Goal: Task Accomplishment & Management: Use online tool/utility

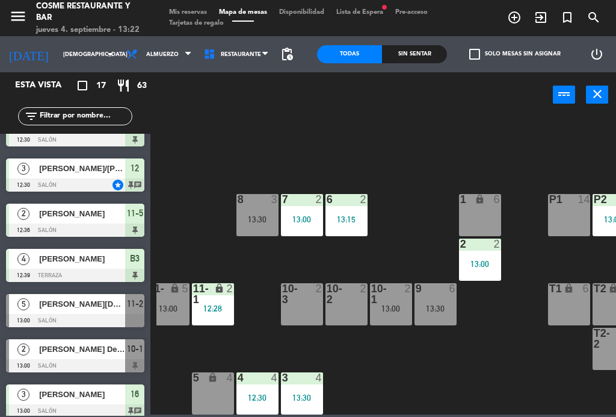
scroll to position [76, 234]
click at [80, 312] on div "[PERSON_NAME][DATE]" at bounding box center [81, 304] width 87 height 20
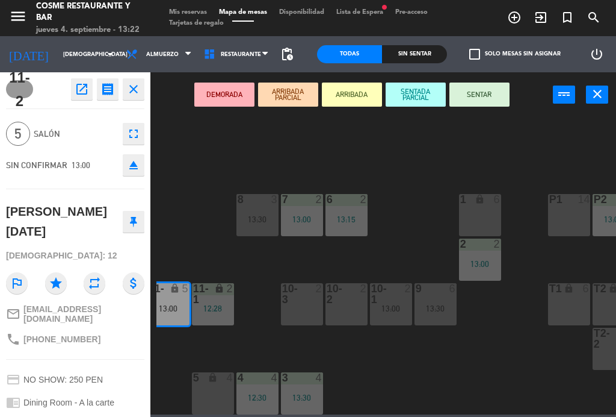
click at [483, 216] on div "1 lock 6" at bounding box center [480, 215] width 42 height 42
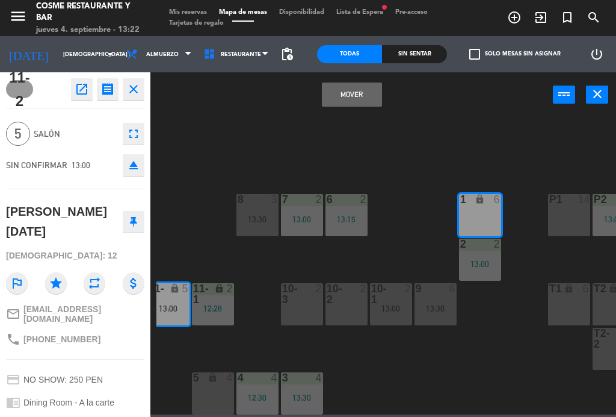
click at [355, 98] on button "Mover" at bounding box center [352, 94] width 60 height 24
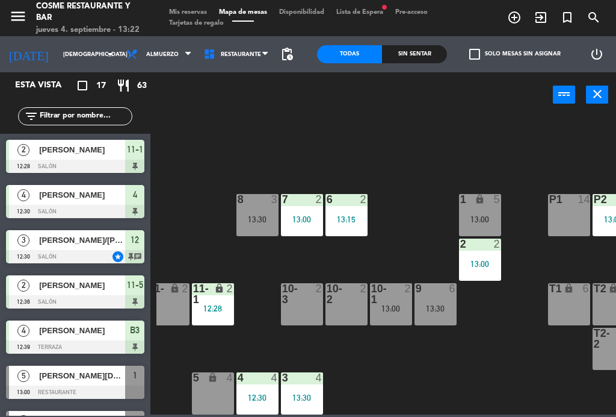
click at [486, 202] on div "lock" at bounding box center [480, 199] width 20 height 11
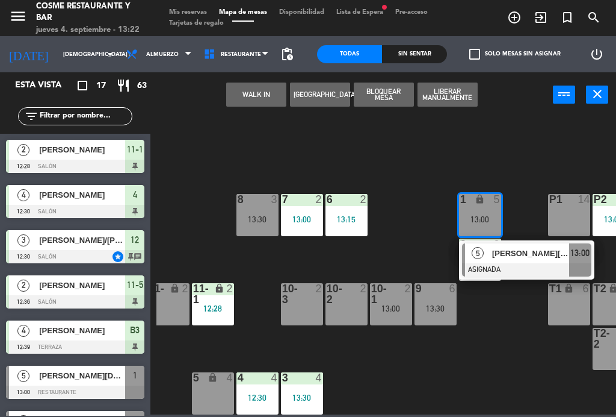
click at [530, 247] on span "[PERSON_NAME][DATE]" at bounding box center [530, 253] width 77 height 13
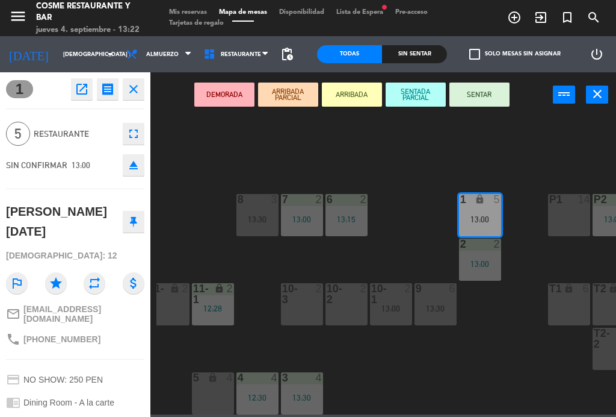
click at [490, 95] on button "SENTAR" at bounding box center [480, 94] width 60 height 24
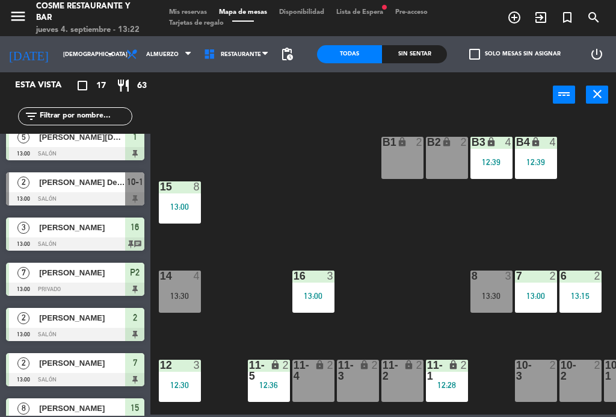
scroll to position [0, 0]
click at [95, 177] on span "[PERSON_NAME] Del [PERSON_NAME]" at bounding box center [82, 182] width 86 height 13
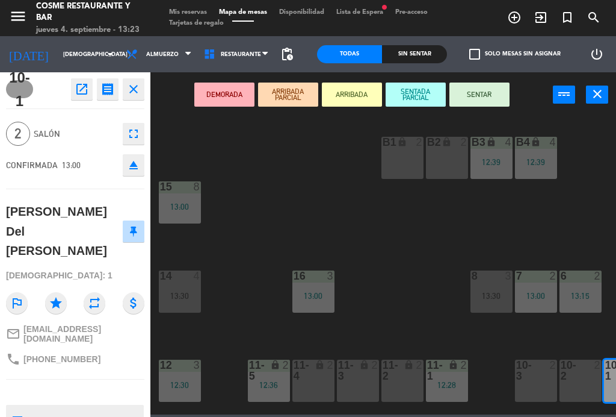
click at [485, 96] on button "SENTAR" at bounding box center [480, 94] width 60 height 24
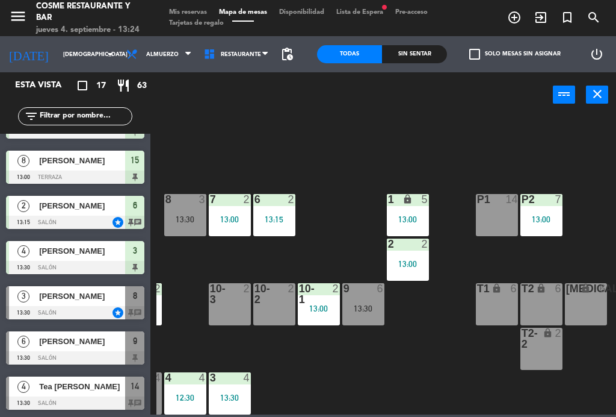
scroll to position [486, 0]
click at [71, 346] on span "[PERSON_NAME]" at bounding box center [82, 341] width 86 height 13
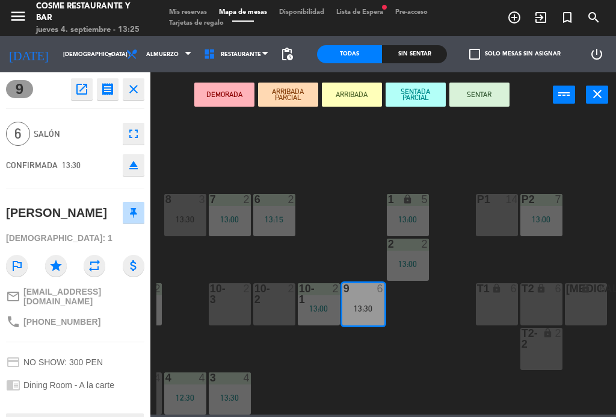
click at [485, 100] on button "SENTAR" at bounding box center [480, 94] width 60 height 24
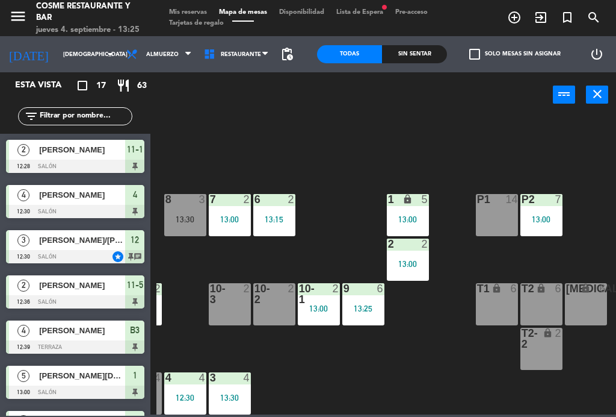
scroll to position [184, 0]
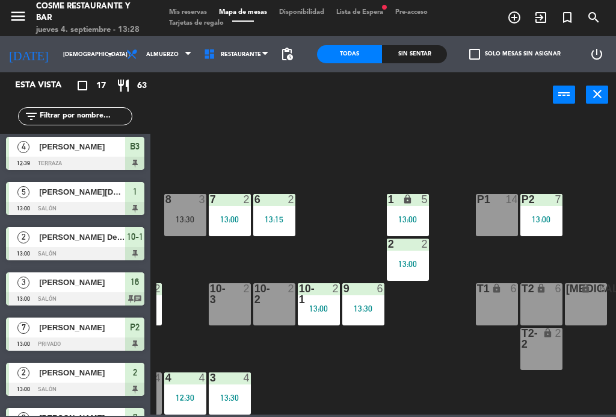
click at [291, 208] on div "6 2 13:15" at bounding box center [274, 215] width 42 height 42
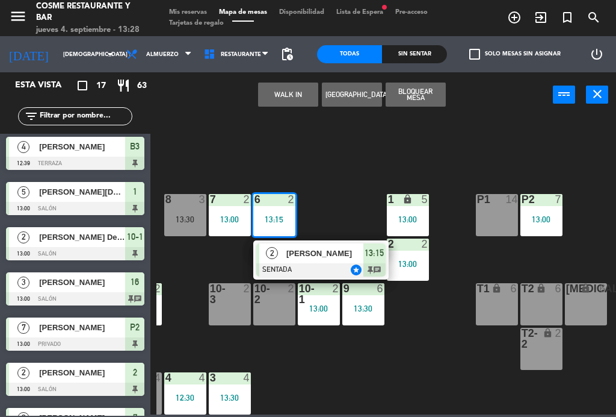
click at [349, 160] on div "B1 lock 2 B2 lock 2 B3 lock 4 12:39 B4 lock 4 12:39 15 8 13:00 14 4 13:30 8 3 1…" at bounding box center [387, 264] width 460 height 299
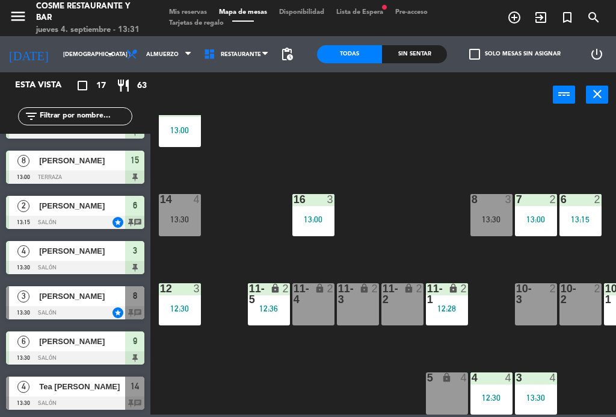
scroll to position [76, 0]
click at [188, 222] on div "13:30" at bounding box center [180, 219] width 42 height 8
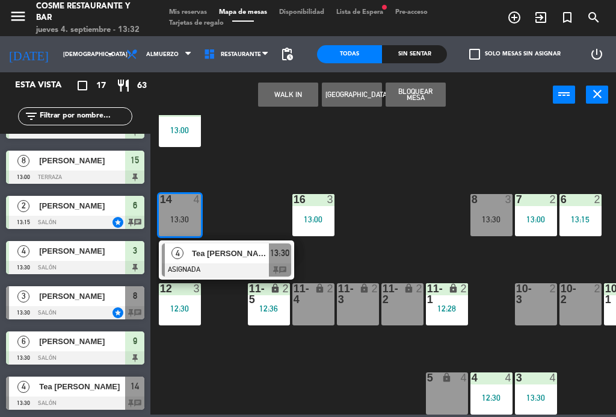
click at [229, 253] on span "Tea [PERSON_NAME]" at bounding box center [230, 253] width 77 height 13
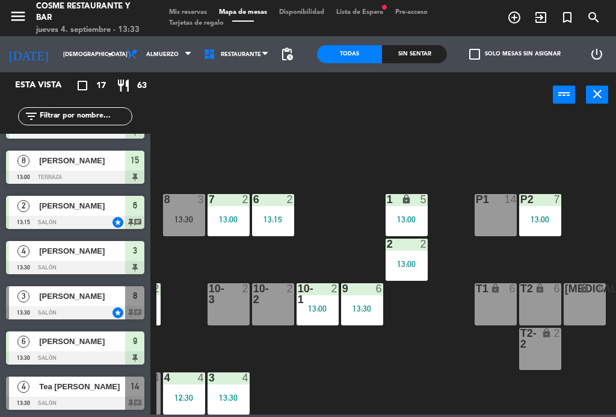
scroll to position [76, 306]
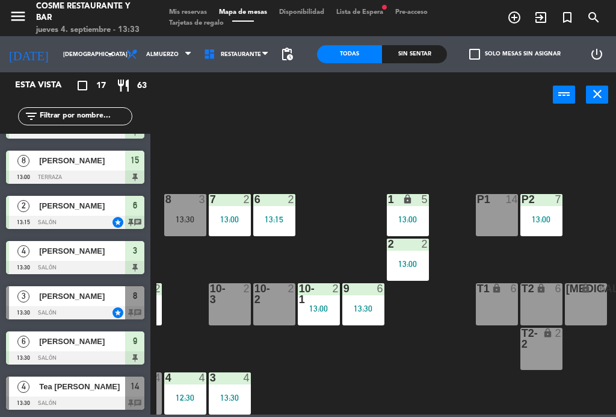
click at [410, 215] on div "13:00" at bounding box center [408, 219] width 42 height 8
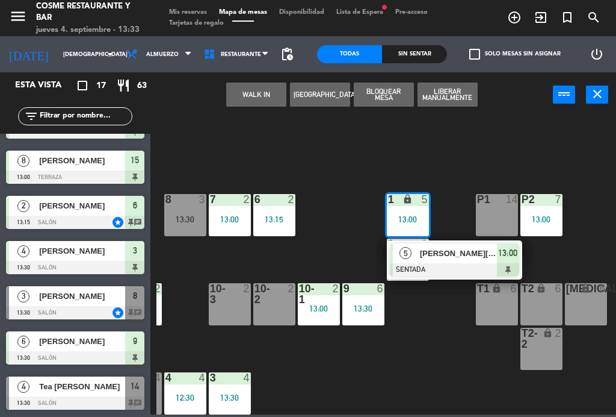
click at [19, 2] on div "menu [PERSON_NAME] Restaurante y Bar jueves 4. septiembre - 13:33" at bounding box center [77, 19] width 154 height 36
click at [2, 5] on div "menu [PERSON_NAME] Restaurante y Bar jueves 4. septiembre - 13:33" at bounding box center [77, 19] width 154 height 36
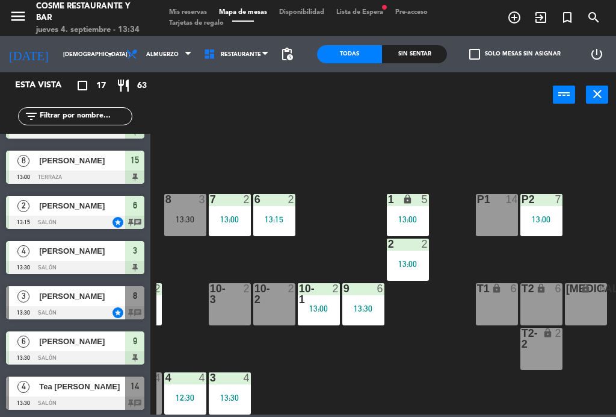
click at [454, 361] on div "B1 lock 2 B2 lock 2 B3 lock 4 12:39 B4 lock 4 12:39 15 8 13:00 14 4 13:30 8 3 1…" at bounding box center [387, 264] width 460 height 299
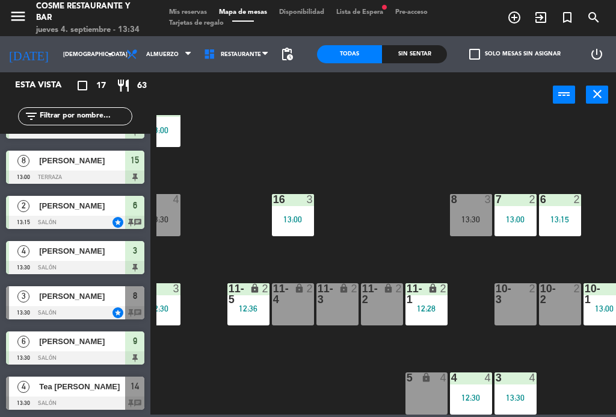
scroll to position [76, 20]
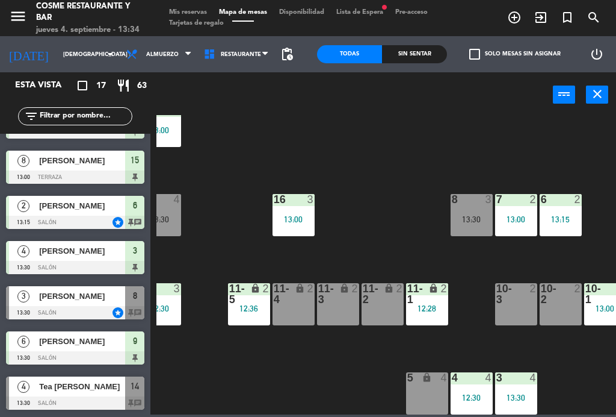
click at [472, 219] on div "13:30" at bounding box center [472, 219] width 42 height 8
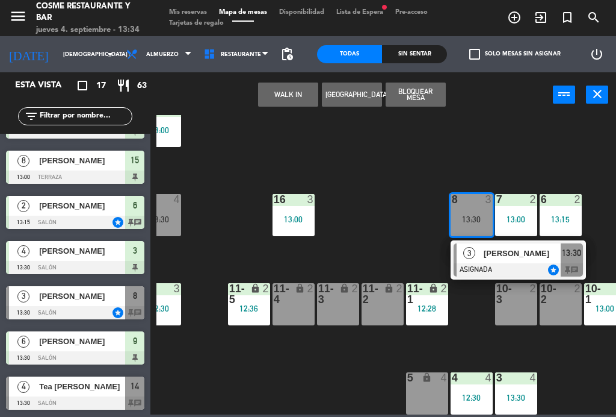
click at [504, 252] on span "[PERSON_NAME]" at bounding box center [522, 253] width 77 height 13
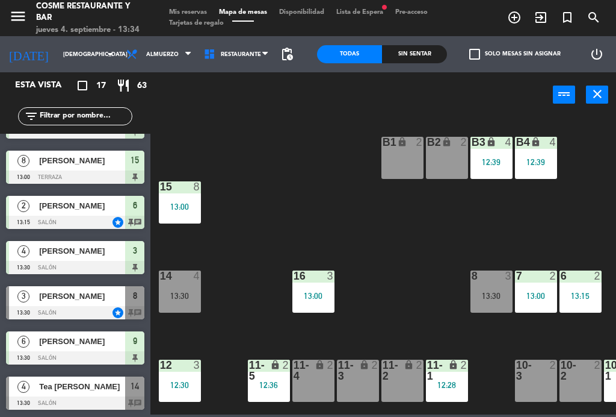
scroll to position [0, 0]
click at [531, 302] on div "7 2 13:00" at bounding box center [536, 291] width 42 height 42
click at [390, 267] on div "B1 lock 2 B2 lock 2 B3 lock 4 12:39 B4 lock 4 12:39 15 8 13:00 14 4 13:30 8 3 1…" at bounding box center [387, 264] width 460 height 299
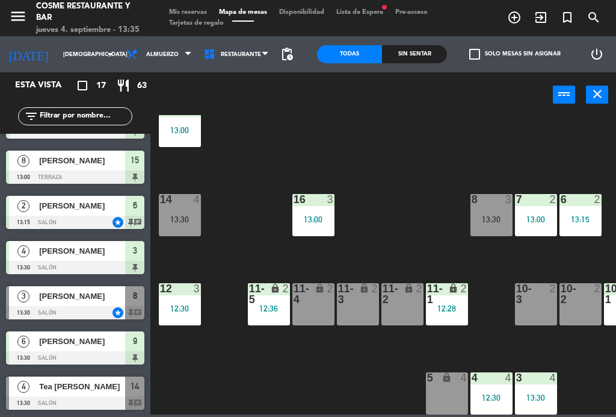
scroll to position [76, 0]
click at [188, 206] on div "14 4 13:30" at bounding box center [180, 215] width 42 height 42
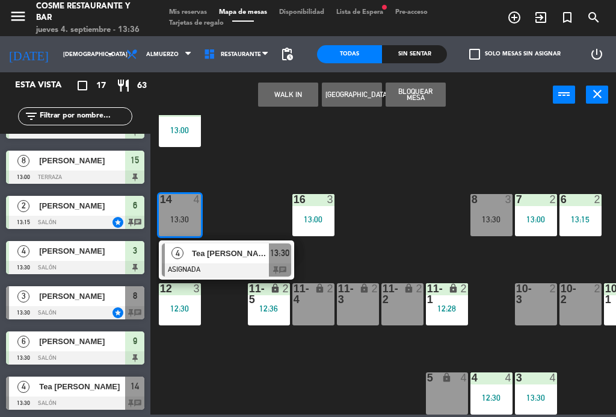
click at [235, 255] on span "Tea [PERSON_NAME]" at bounding box center [230, 253] width 77 height 13
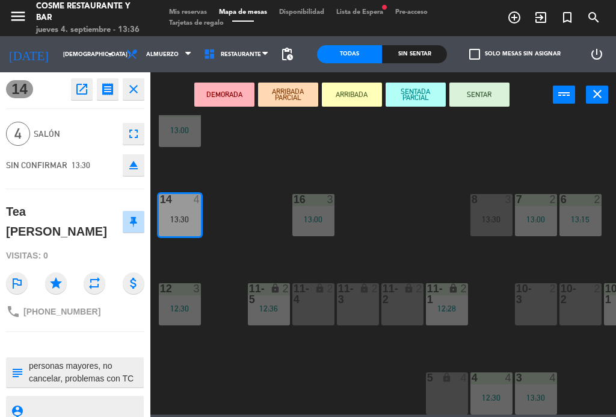
click at [483, 88] on button "SENTAR" at bounding box center [480, 94] width 60 height 24
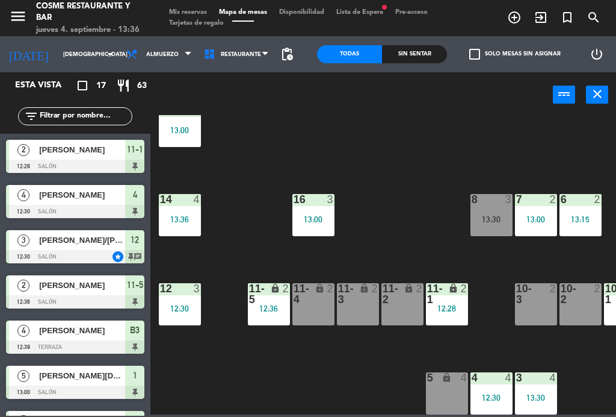
scroll to position [0, 0]
click at [414, 153] on div "B1 lock 2 B2 lock 2 B3 lock 4 12:39 B4 lock 4 12:39 15 8 13:00 14 4 13:36 8 3 1…" at bounding box center [387, 264] width 460 height 299
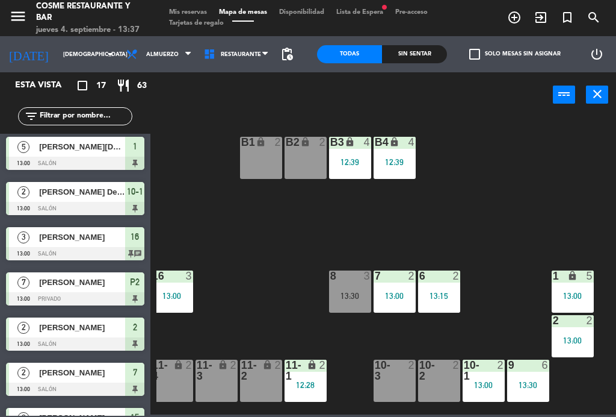
scroll to position [-1, 141]
click at [262, 162] on div "B1 lock 2" at bounding box center [261, 158] width 42 height 42
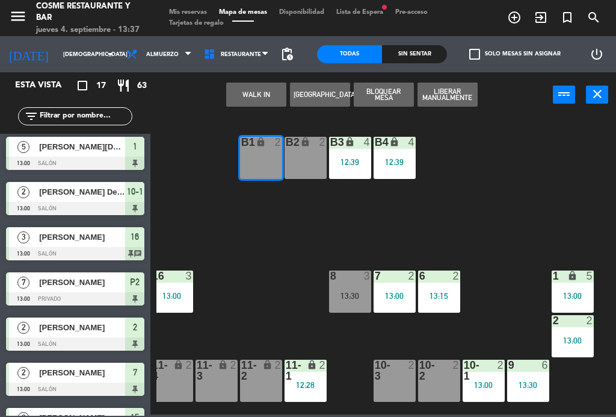
scroll to position [0, 141]
click at [307, 160] on div "B2 lock 2" at bounding box center [306, 158] width 42 height 42
click at [260, 96] on button "WALK IN" at bounding box center [256, 94] width 60 height 24
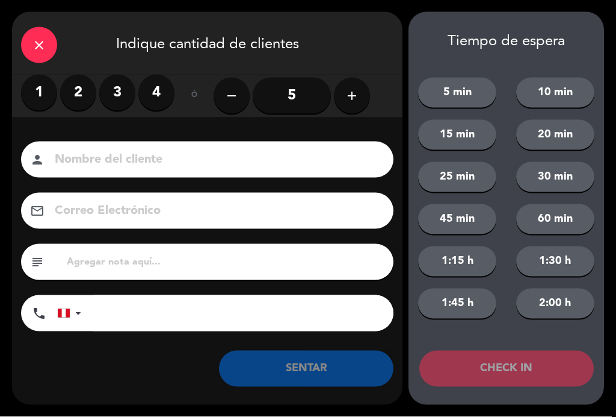
click at [152, 87] on label "4" at bounding box center [156, 93] width 36 height 36
click at [153, 150] on input at bounding box center [216, 159] width 324 height 21
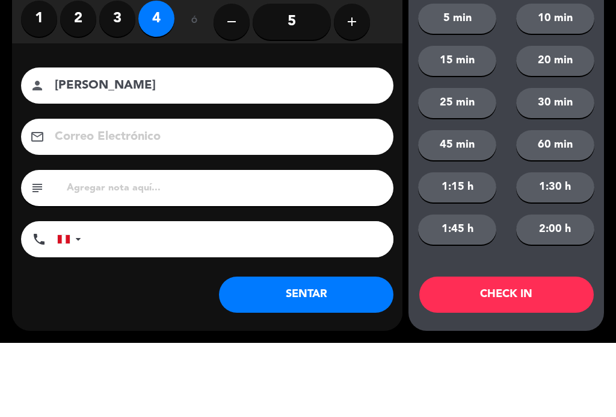
type input "[PERSON_NAME]"
click at [472, 51] on div "5 min 10 min 15 min 20 min 25 min 30 min 45 min 60 min 1:15 h 1:30 h 1:45 h 2:0…" at bounding box center [507, 191] width 196 height 280
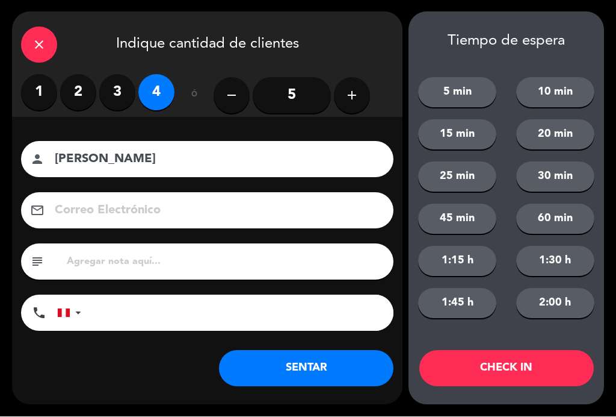
click at [470, 88] on button "5 min" at bounding box center [457, 93] width 78 height 30
click at [350, 364] on button "SENTAR" at bounding box center [306, 368] width 175 height 36
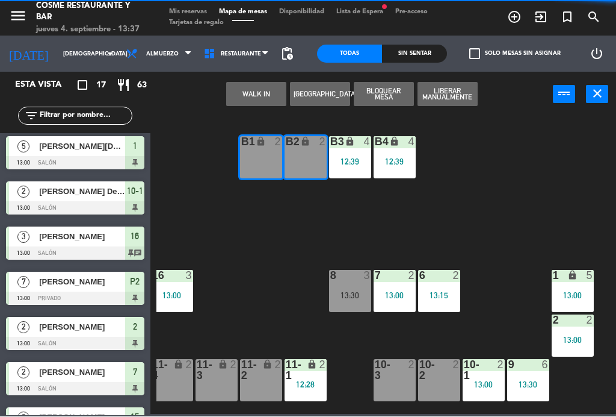
scroll to position [0, 0]
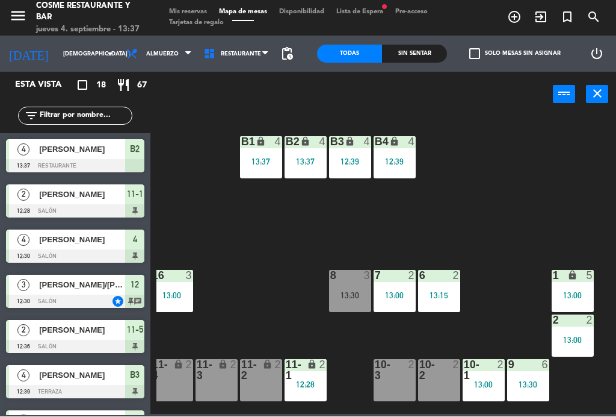
click at [524, 240] on div "B1 lock 4 13:37 B2 lock 4 13:37 B3 lock 4 12:39 B4 lock 4 12:39 15 8 13:00 14 4…" at bounding box center [387, 264] width 460 height 299
click at [354, 285] on div "8 3 13:30" at bounding box center [350, 291] width 42 height 42
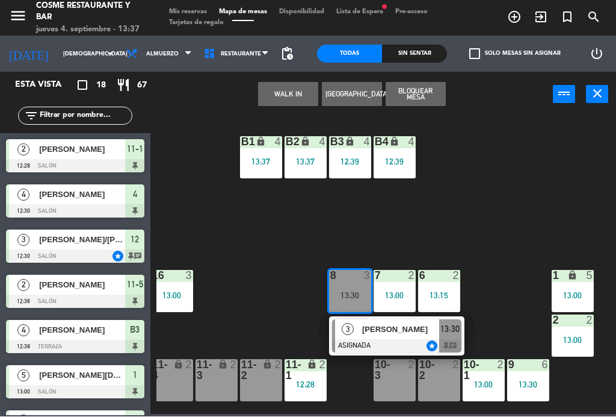
click at [381, 328] on span "[PERSON_NAME]" at bounding box center [400, 329] width 77 height 13
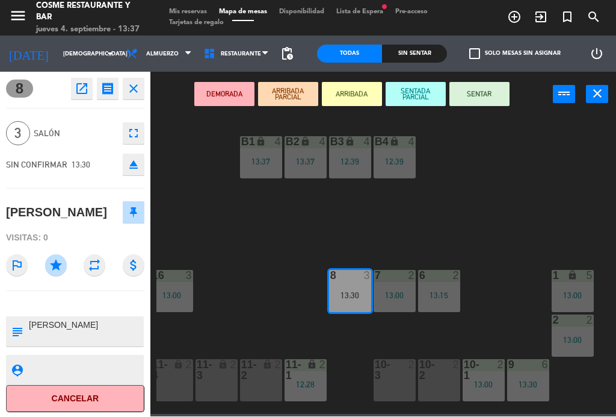
click at [489, 87] on button "SENTAR" at bounding box center [480, 94] width 60 height 24
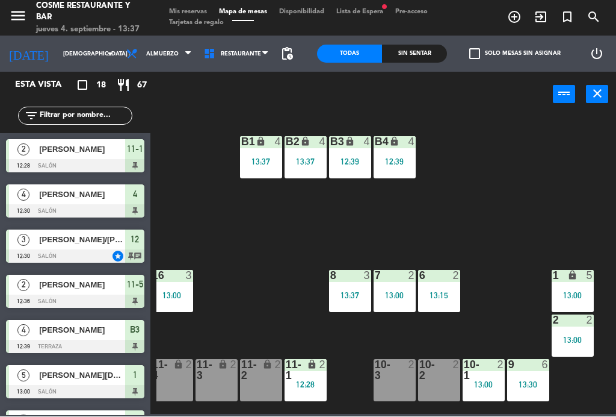
scroll to position [109, 0]
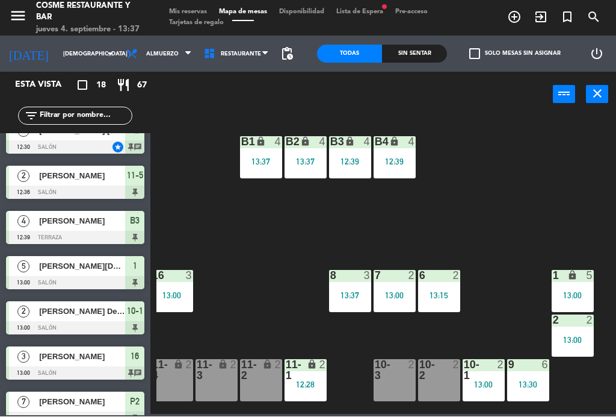
click at [495, 170] on div "B1 lock 4 13:37 B2 lock 4 13:37 B3 lock 4 12:39 B4 lock 4 12:39 15 8 13:00 14 4…" at bounding box center [387, 264] width 460 height 299
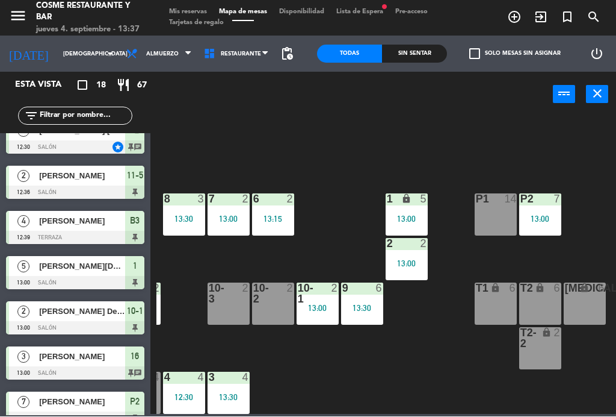
scroll to position [76, 306]
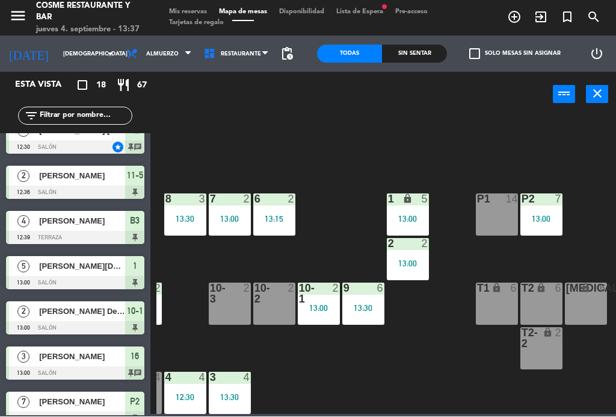
click at [453, 362] on div "B1 lock 4 13:37 B2 lock 4 13:37 B3 lock 4 12:39 B4 lock 4 12:39 15 8 13:00 14 4…" at bounding box center [387, 264] width 460 height 299
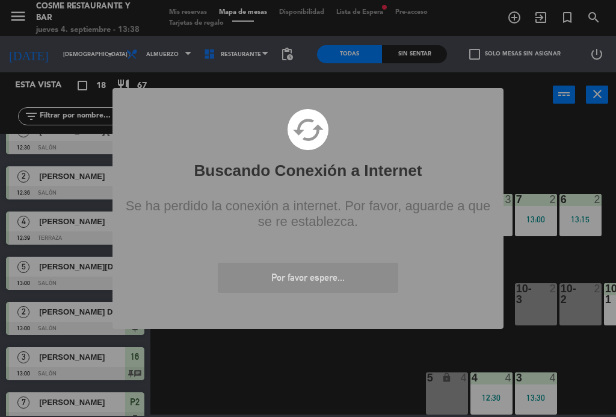
scroll to position [76, 0]
